Goal: Information Seeking & Learning: Learn about a topic

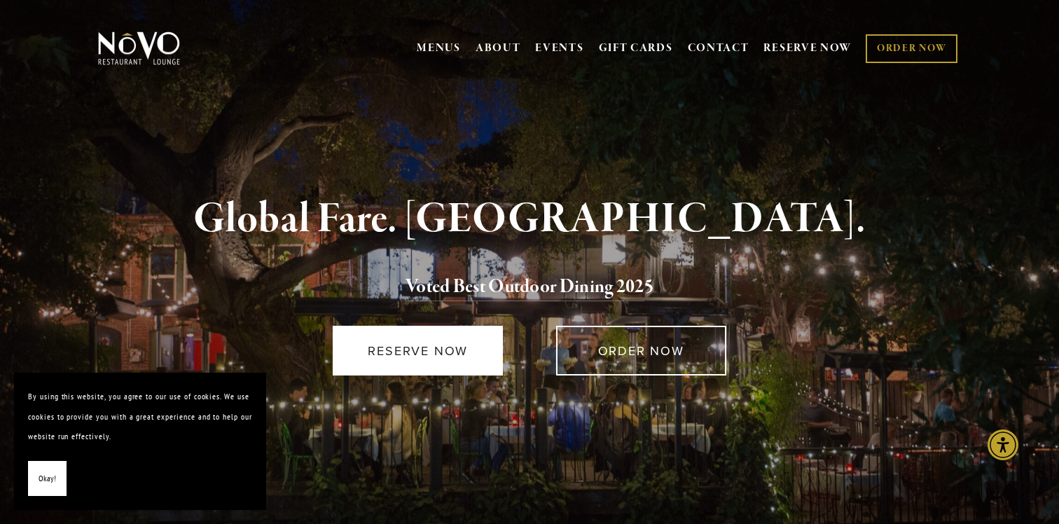
click at [421, 365] on link "RESERVE NOW" at bounding box center [418, 351] width 170 height 50
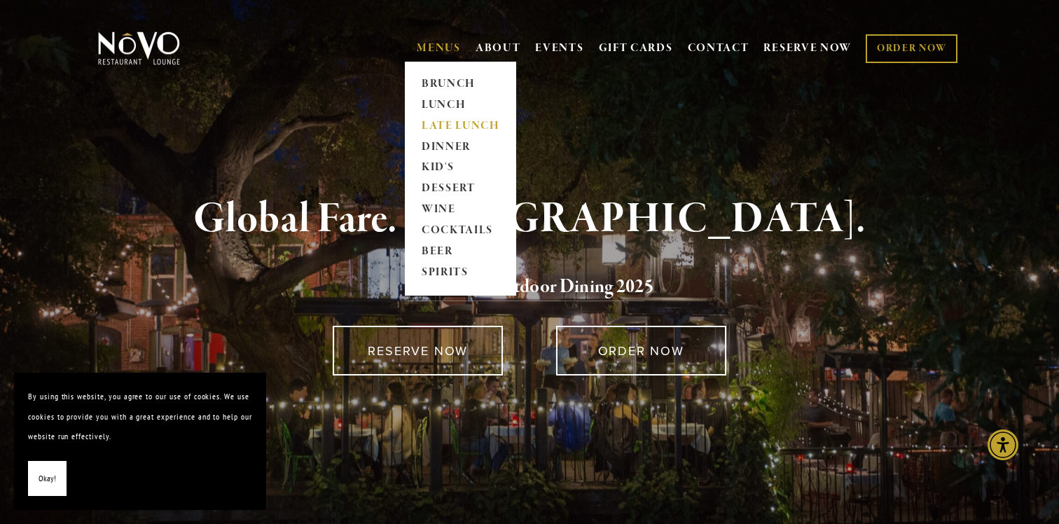
click at [459, 125] on link "LATE LUNCH" at bounding box center [461, 126] width 88 height 21
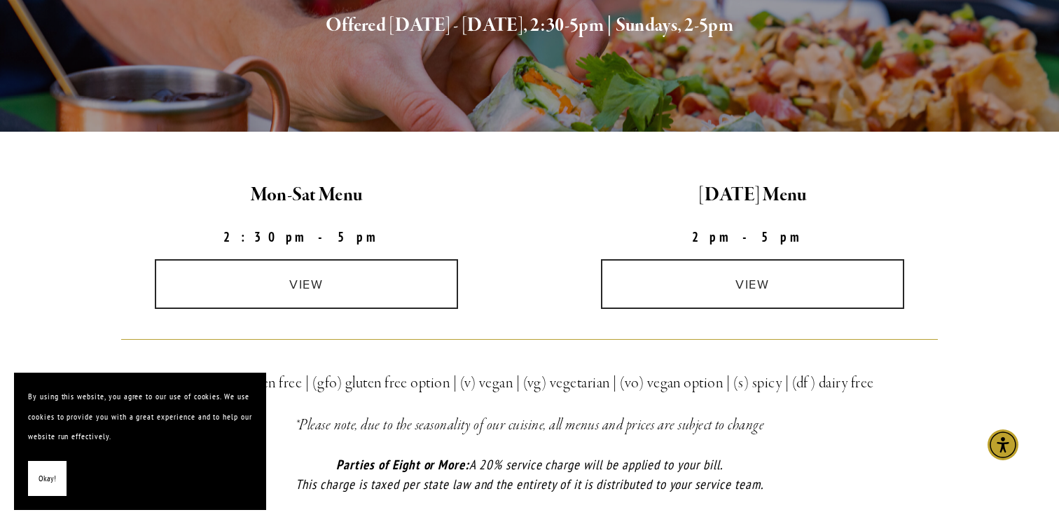
scroll to position [319, 0]
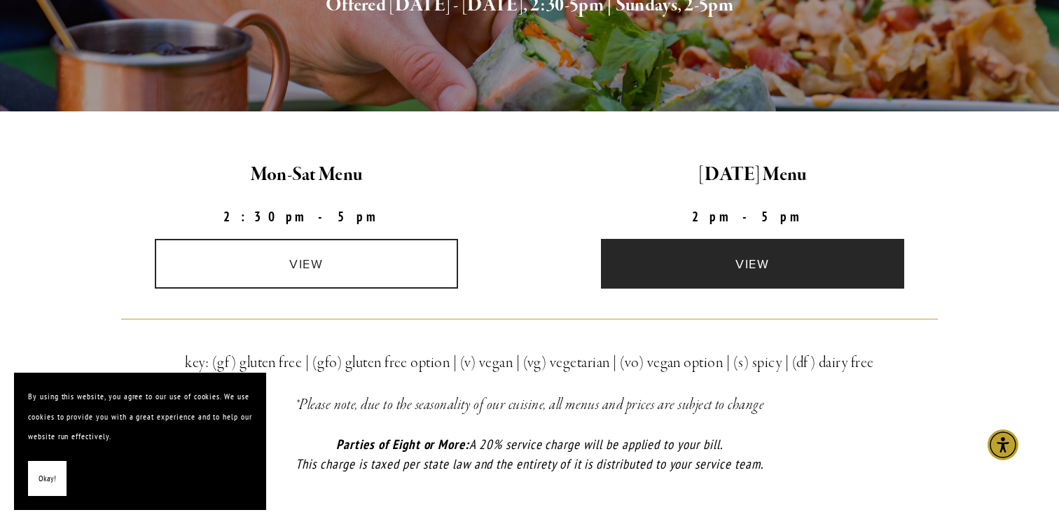
click at [796, 265] on link "view" at bounding box center [753, 264] width 304 height 50
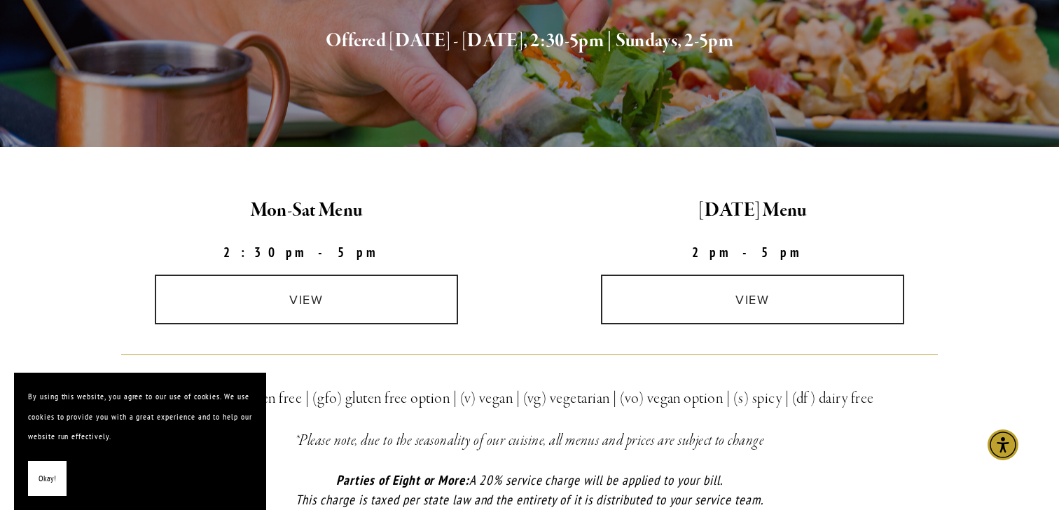
scroll to position [287, 0]
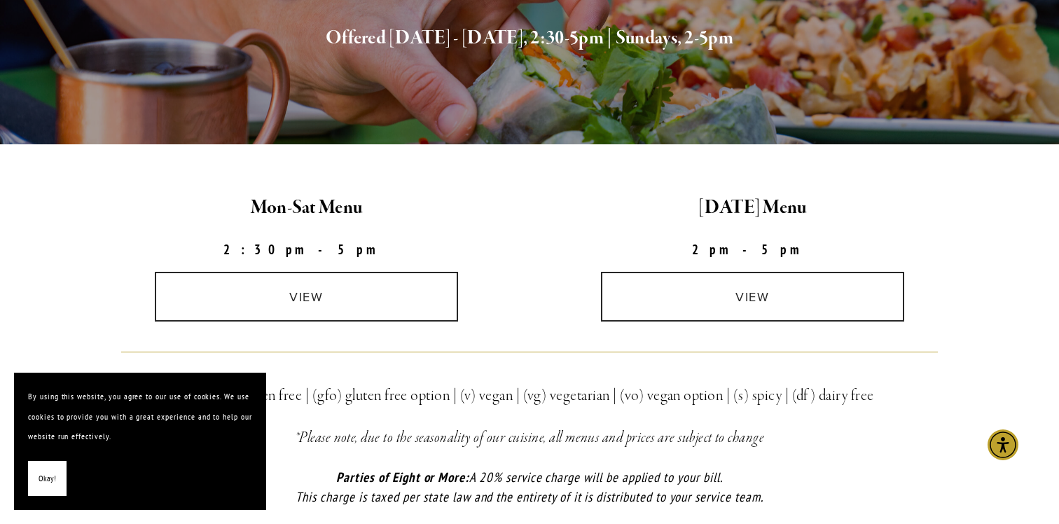
click at [37, 483] on button "Okay!" at bounding box center [47, 479] width 39 height 36
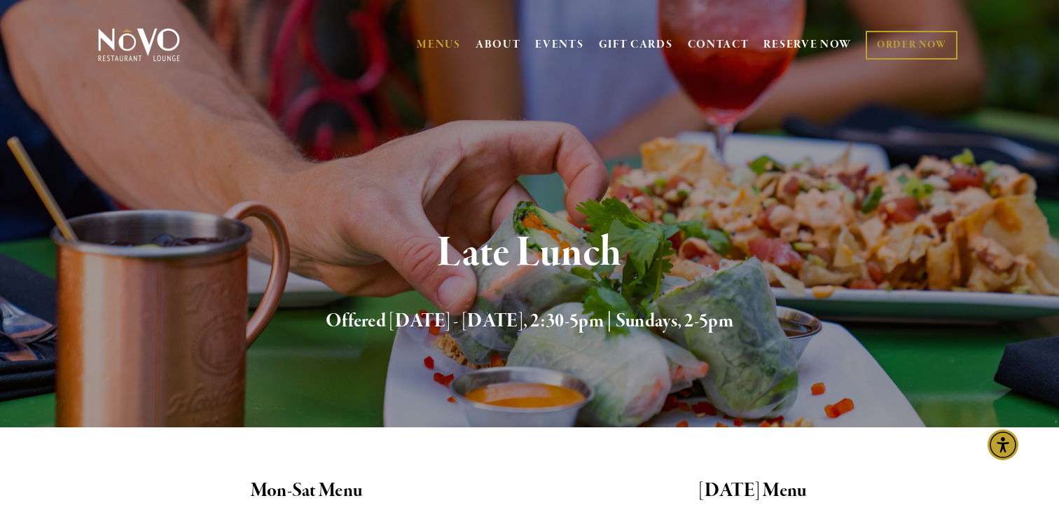
scroll to position [0, 0]
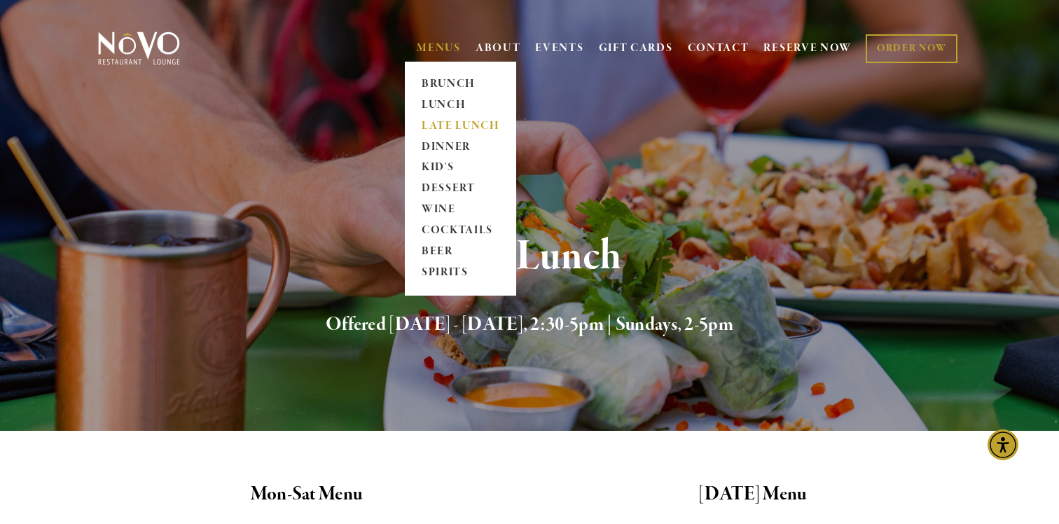
click at [450, 41] on link "MENUS" at bounding box center [439, 48] width 44 height 14
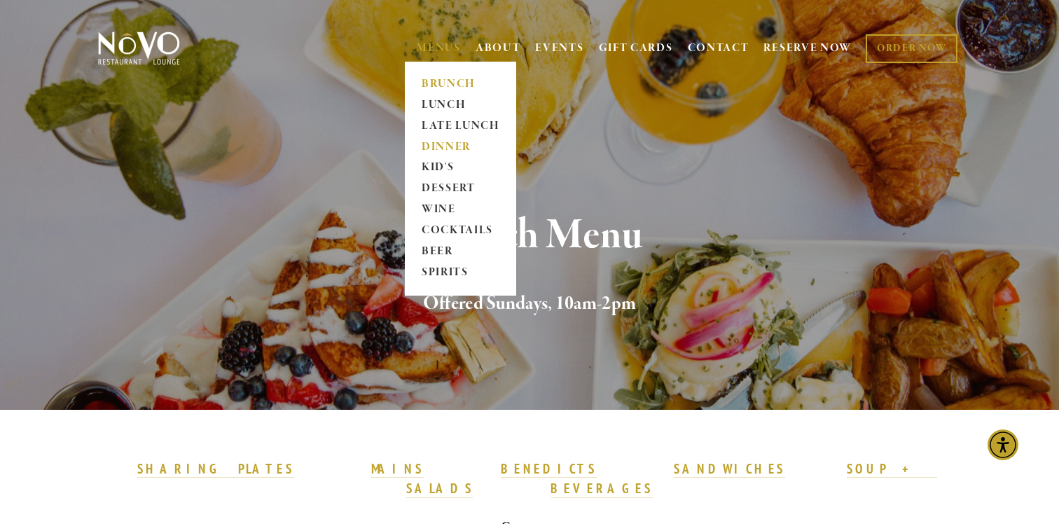
click at [427, 145] on link "DINNER" at bounding box center [461, 147] width 88 height 21
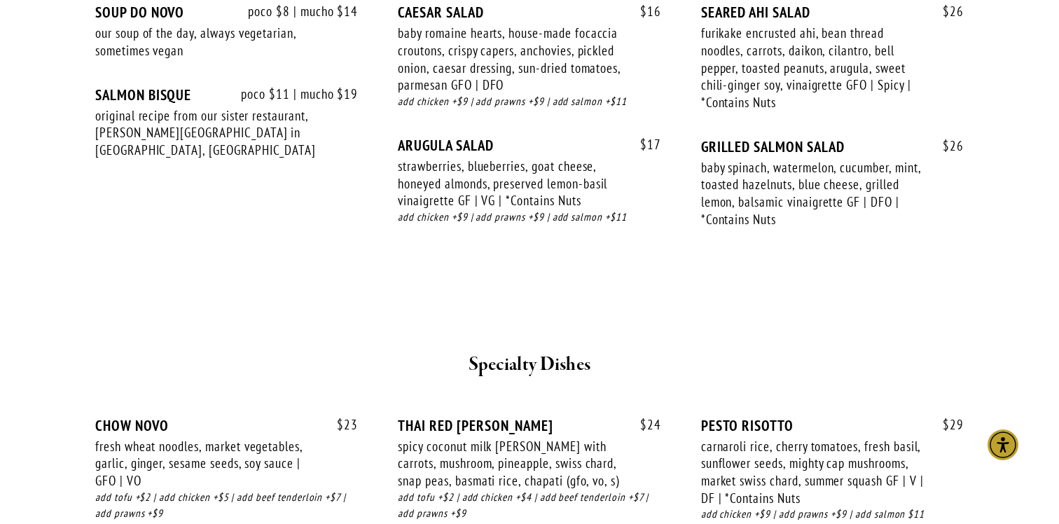
scroll to position [1331, 0]
